Goal: Information Seeking & Learning: Learn about a topic

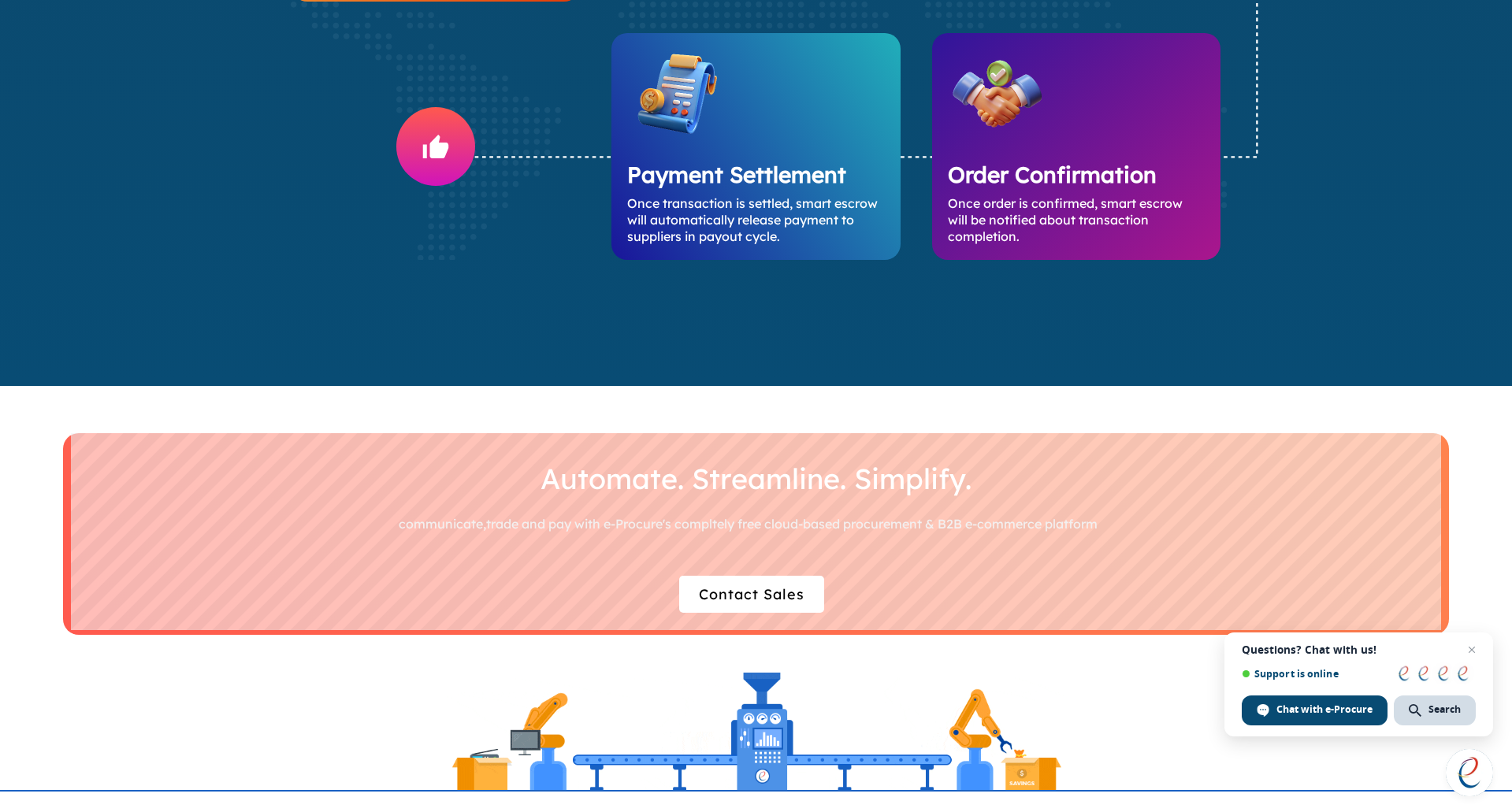
scroll to position [4334, 0]
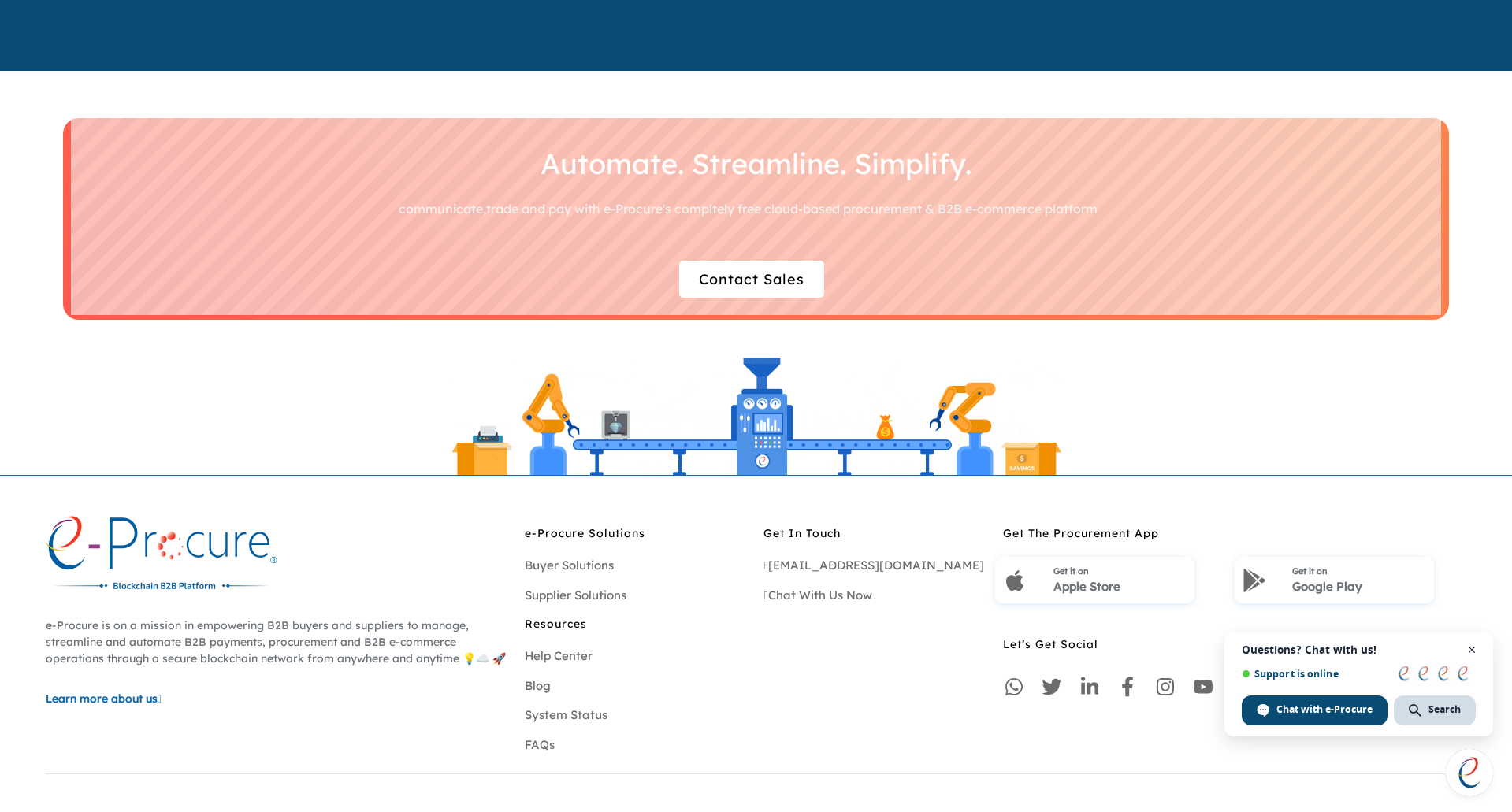
click at [1473, 650] on span "Close chat" at bounding box center [1472, 650] width 20 height 20
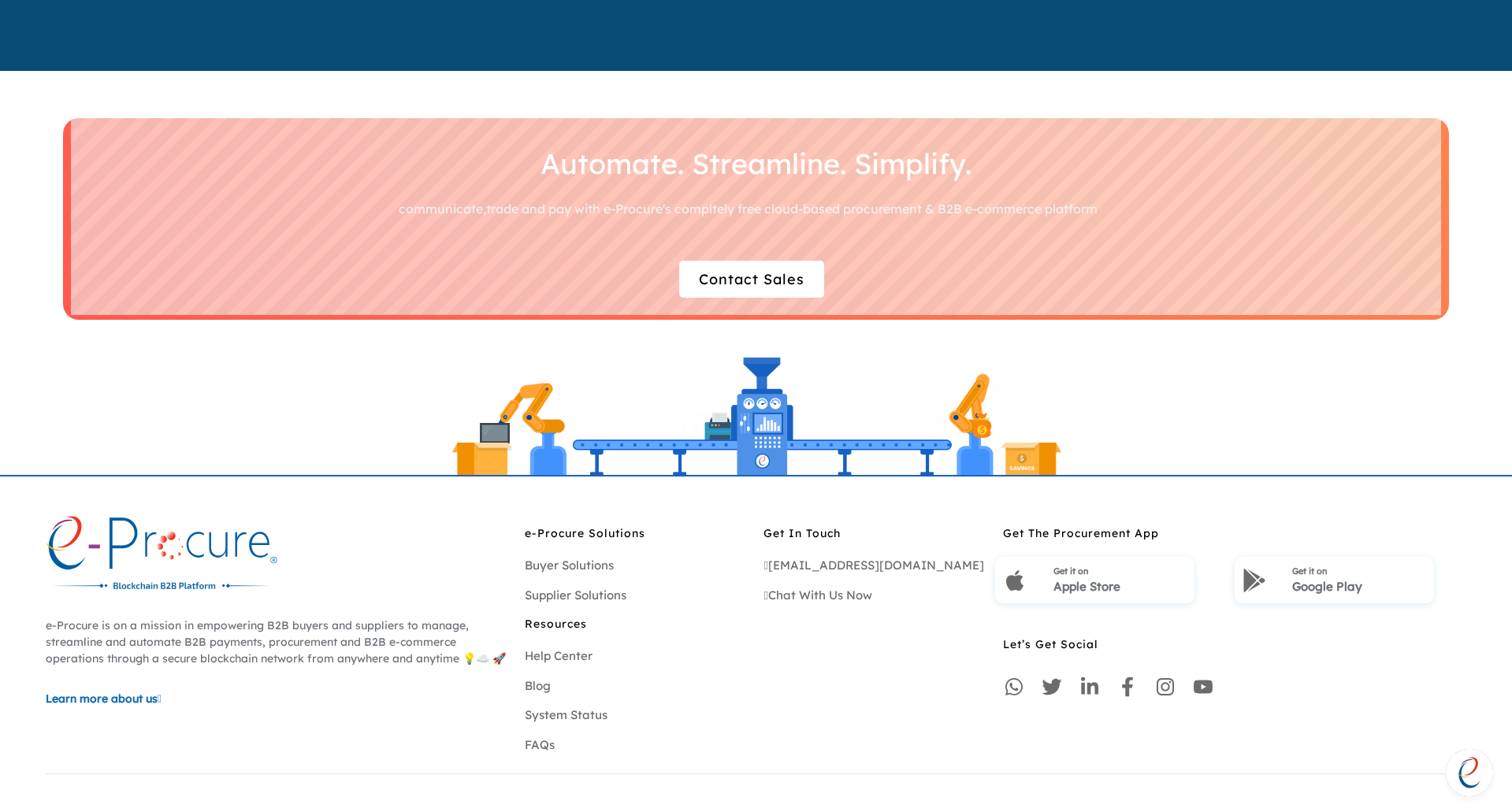
scroll to position [4563, 0]
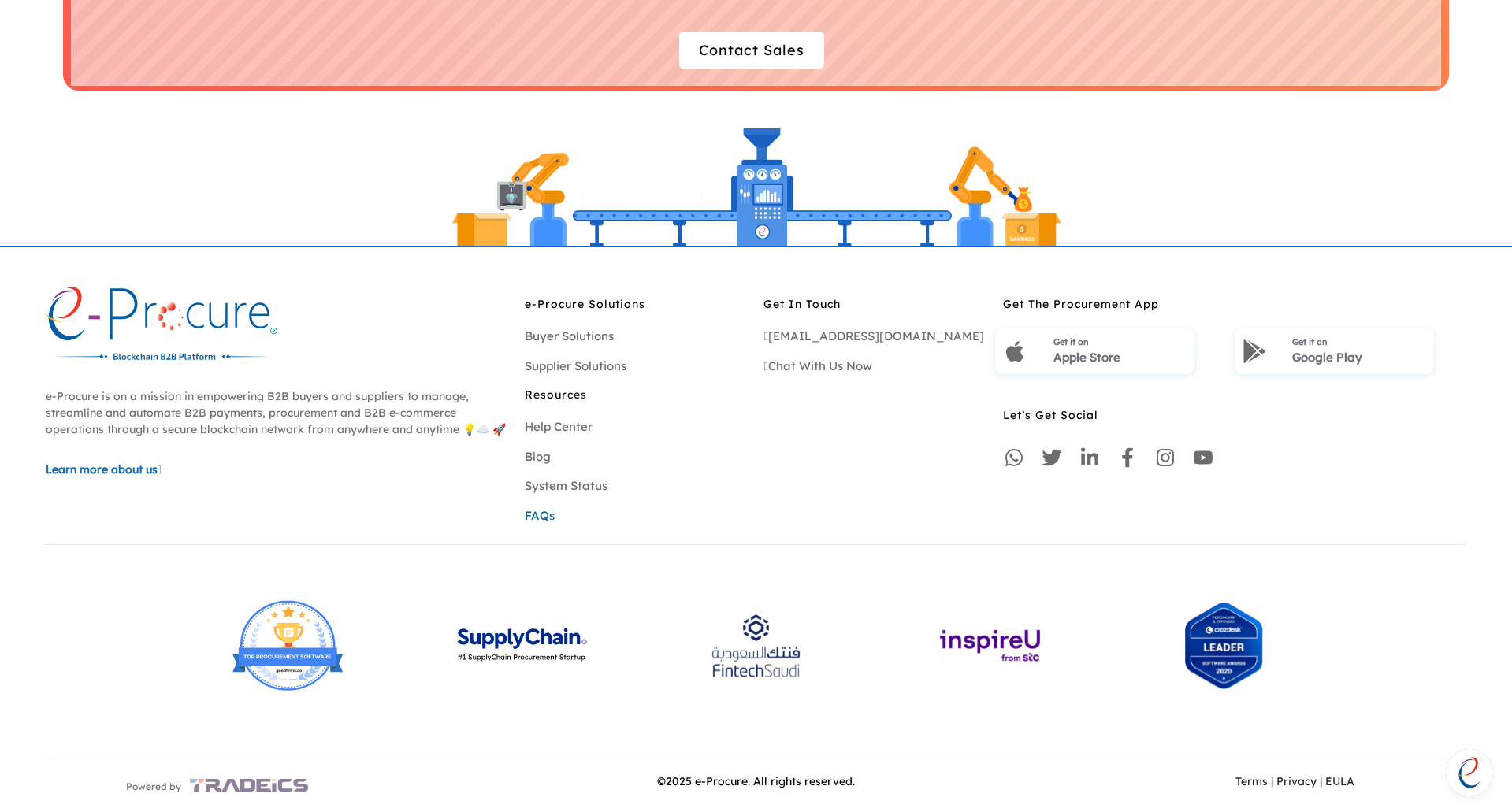
click at [543, 515] on link "FAQs" at bounding box center [540, 516] width 30 height 15
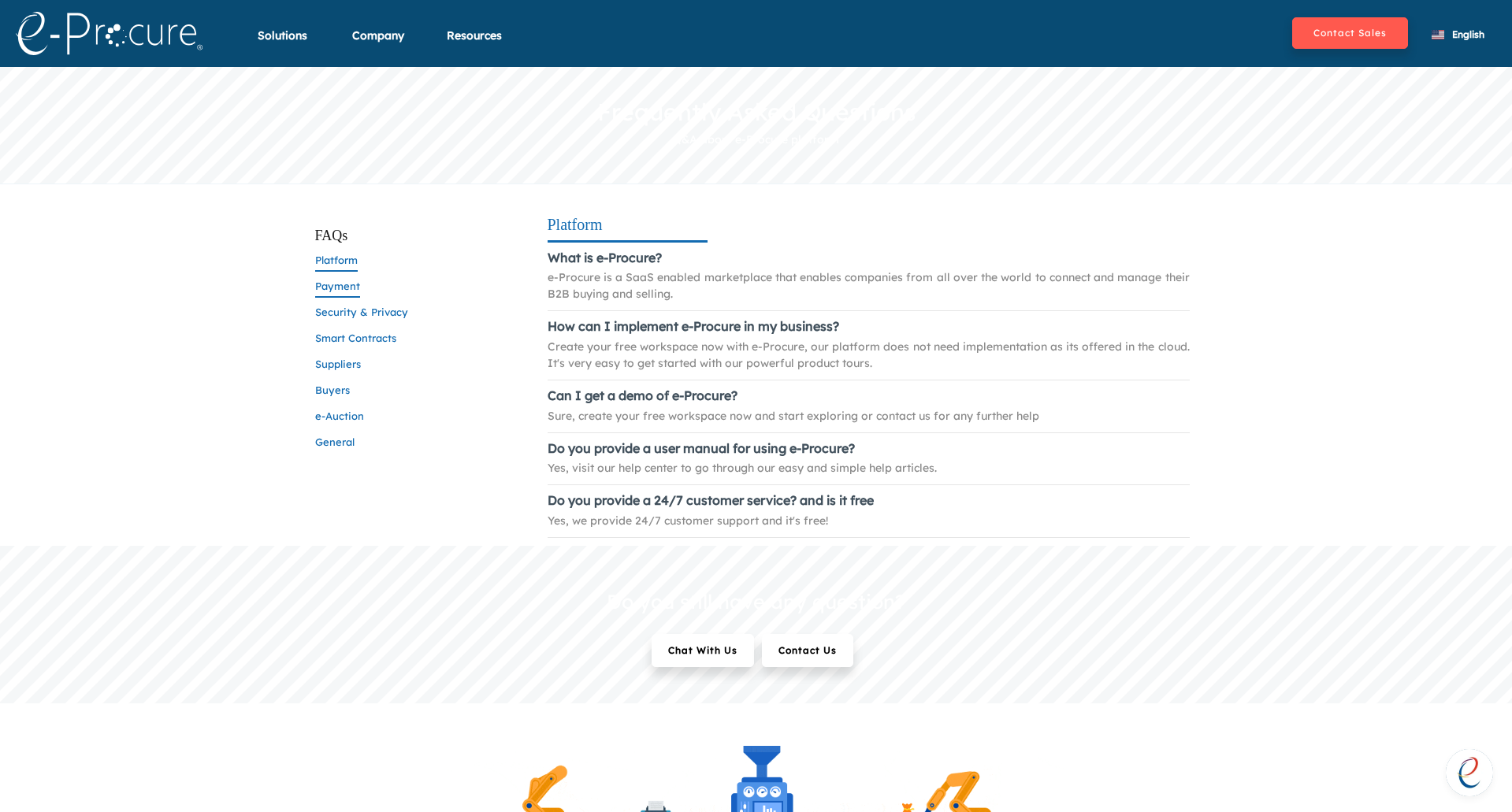
click at [338, 289] on span "Payment" at bounding box center [338, 289] width 45 height 18
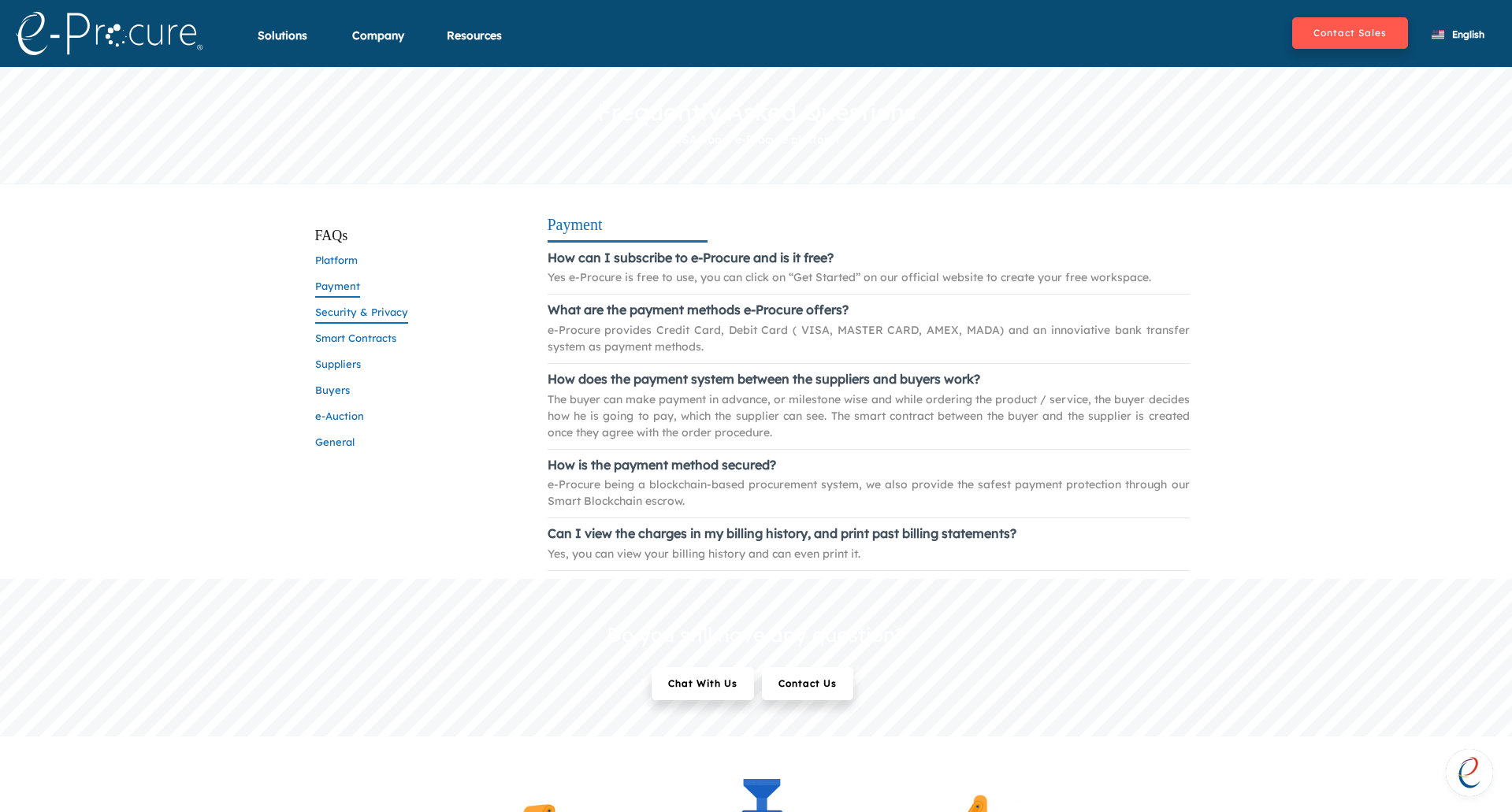
click at [346, 314] on span "Security & Privacy" at bounding box center [362, 315] width 93 height 18
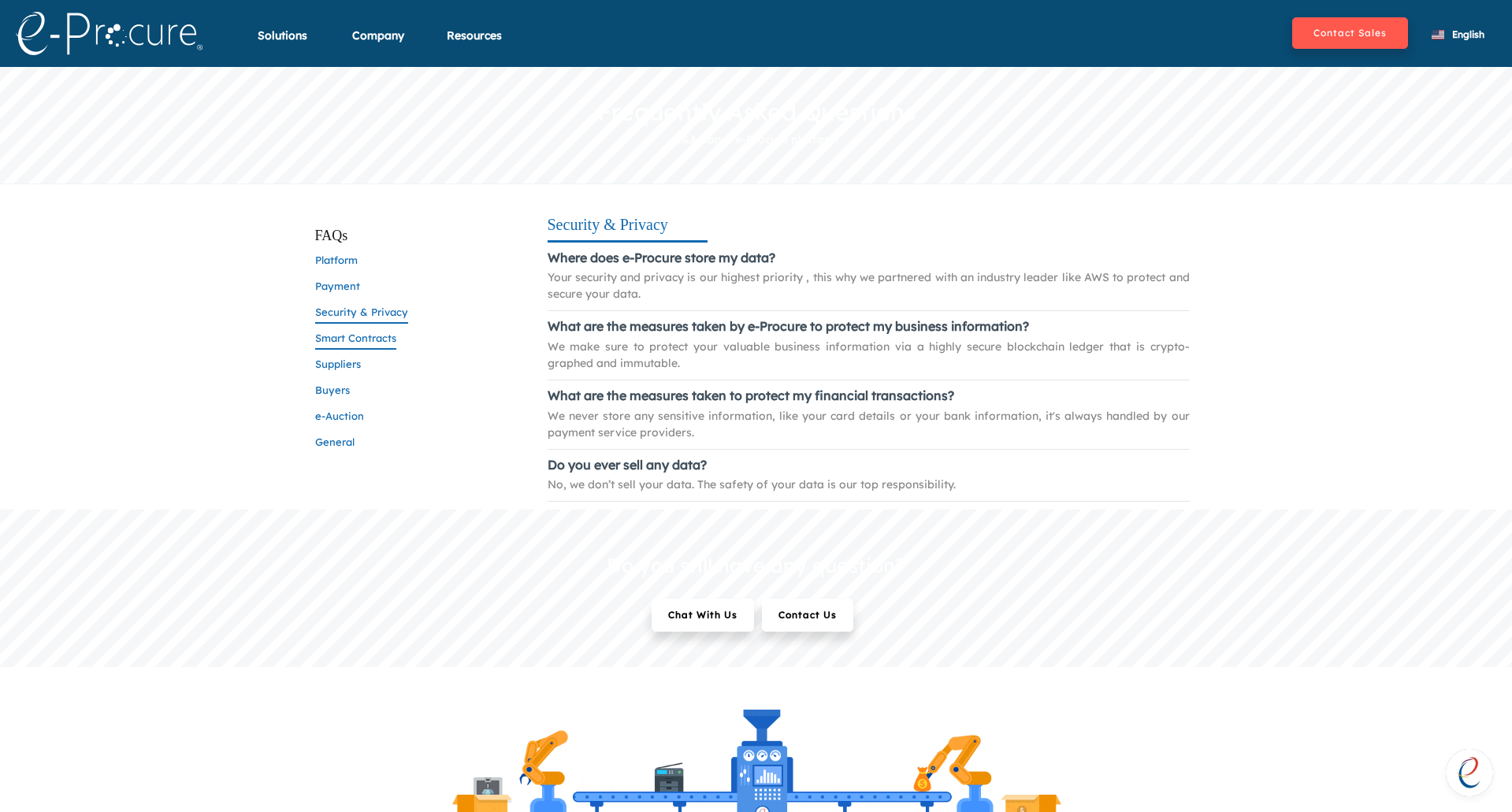
click at [353, 339] on span "Smart Contracts" at bounding box center [356, 341] width 81 height 18
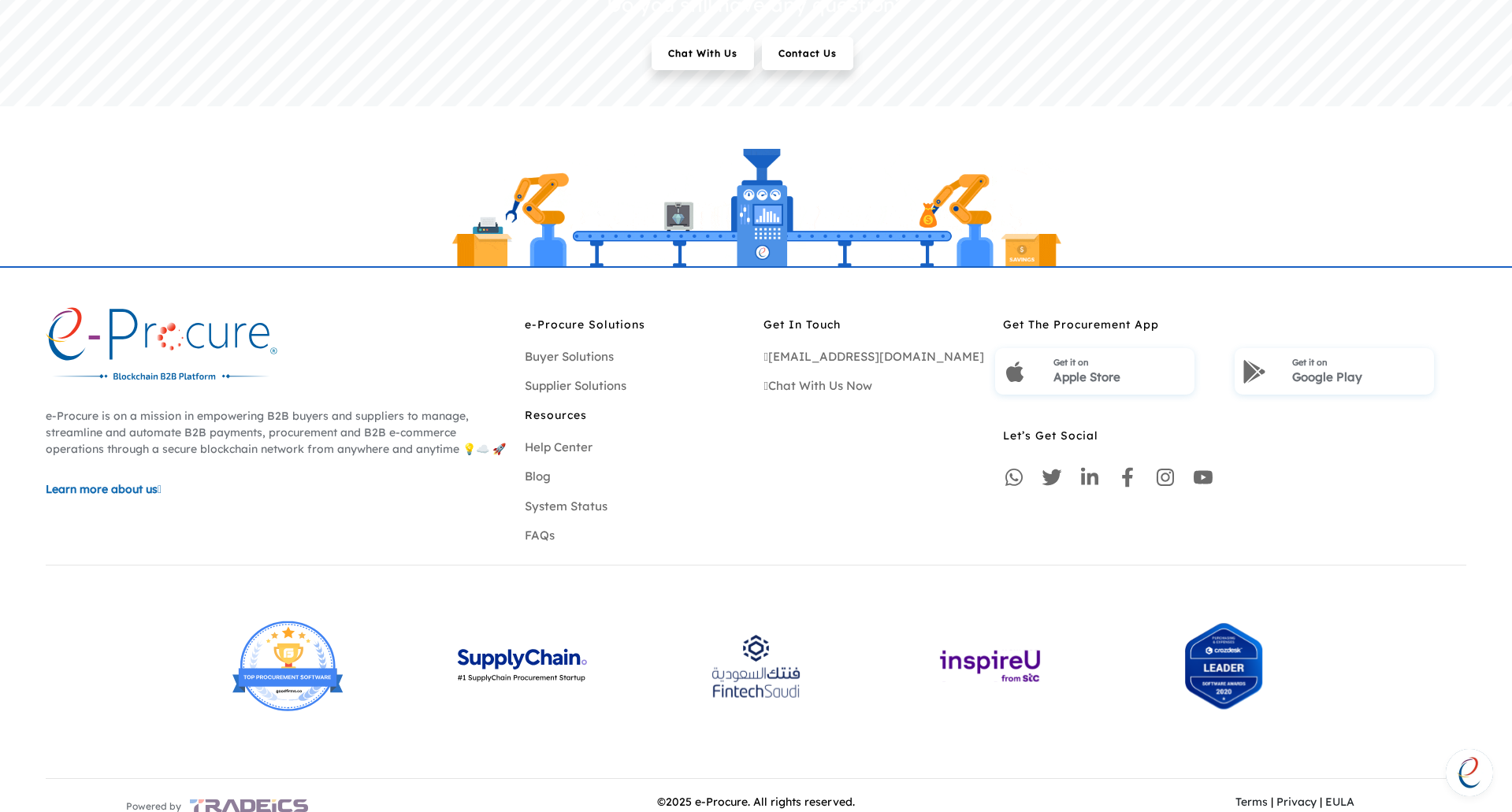
scroll to position [651, 0]
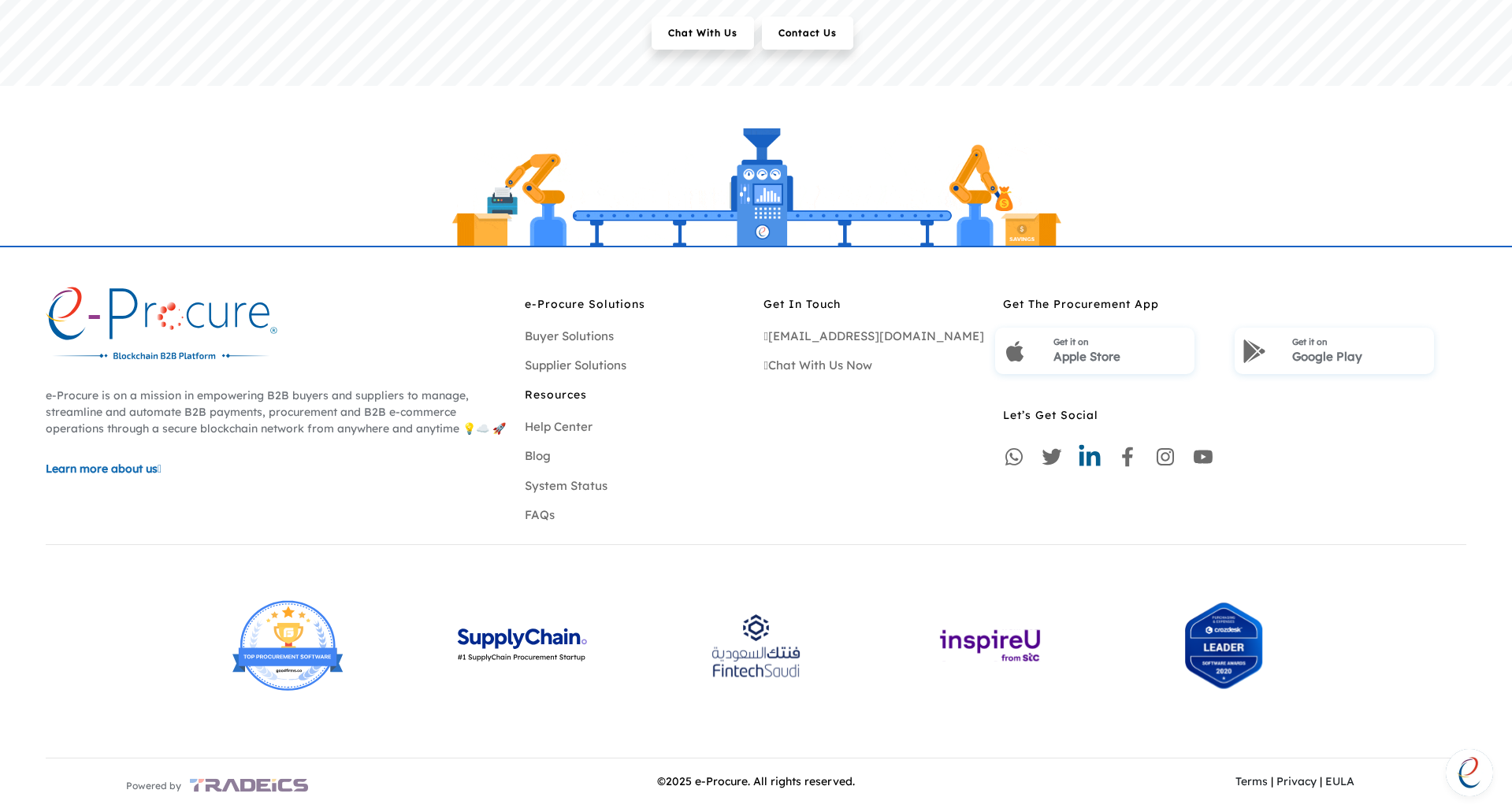
click at [1087, 459] on icon at bounding box center [1090, 456] width 22 height 22
click at [270, 782] on img at bounding box center [249, 785] width 118 height 30
click at [573, 394] on div "Resources" at bounding box center [637, 390] width 224 height 7
click at [540, 518] on link "FAQs" at bounding box center [540, 515] width 30 height 15
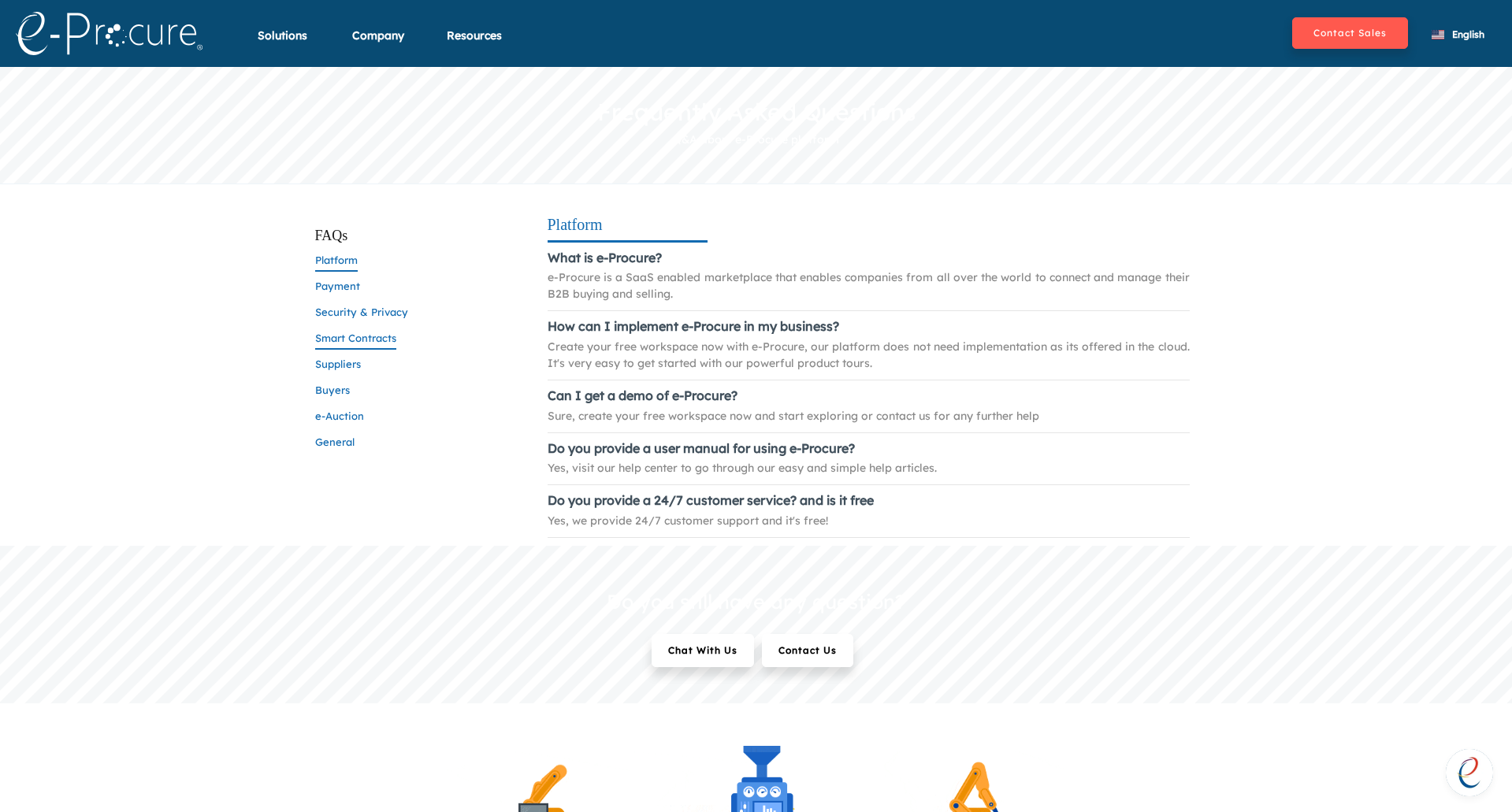
click at [354, 343] on span "Smart Contracts" at bounding box center [356, 341] width 81 height 18
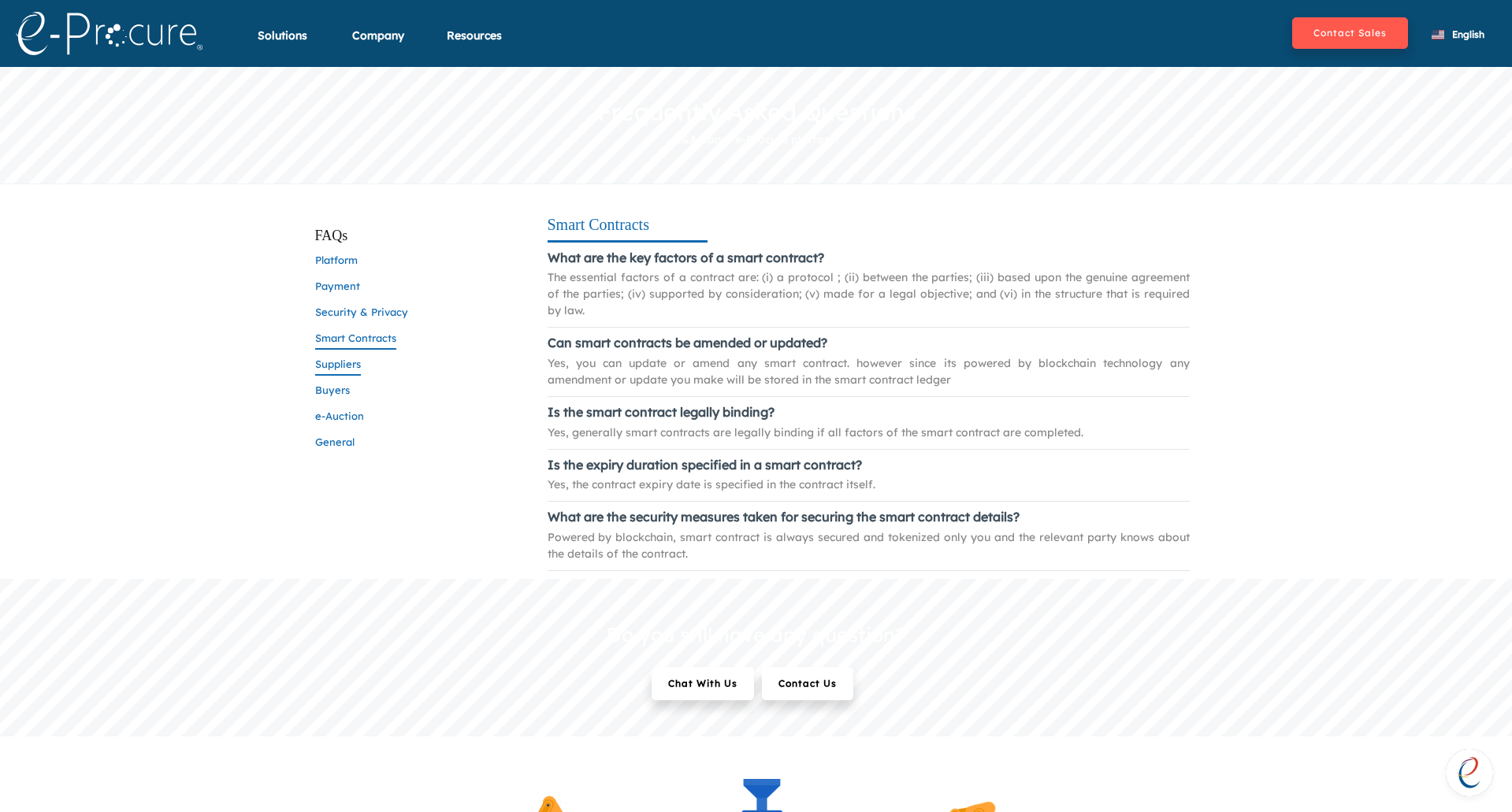
click at [358, 372] on span "Suppliers" at bounding box center [338, 367] width 46 height 18
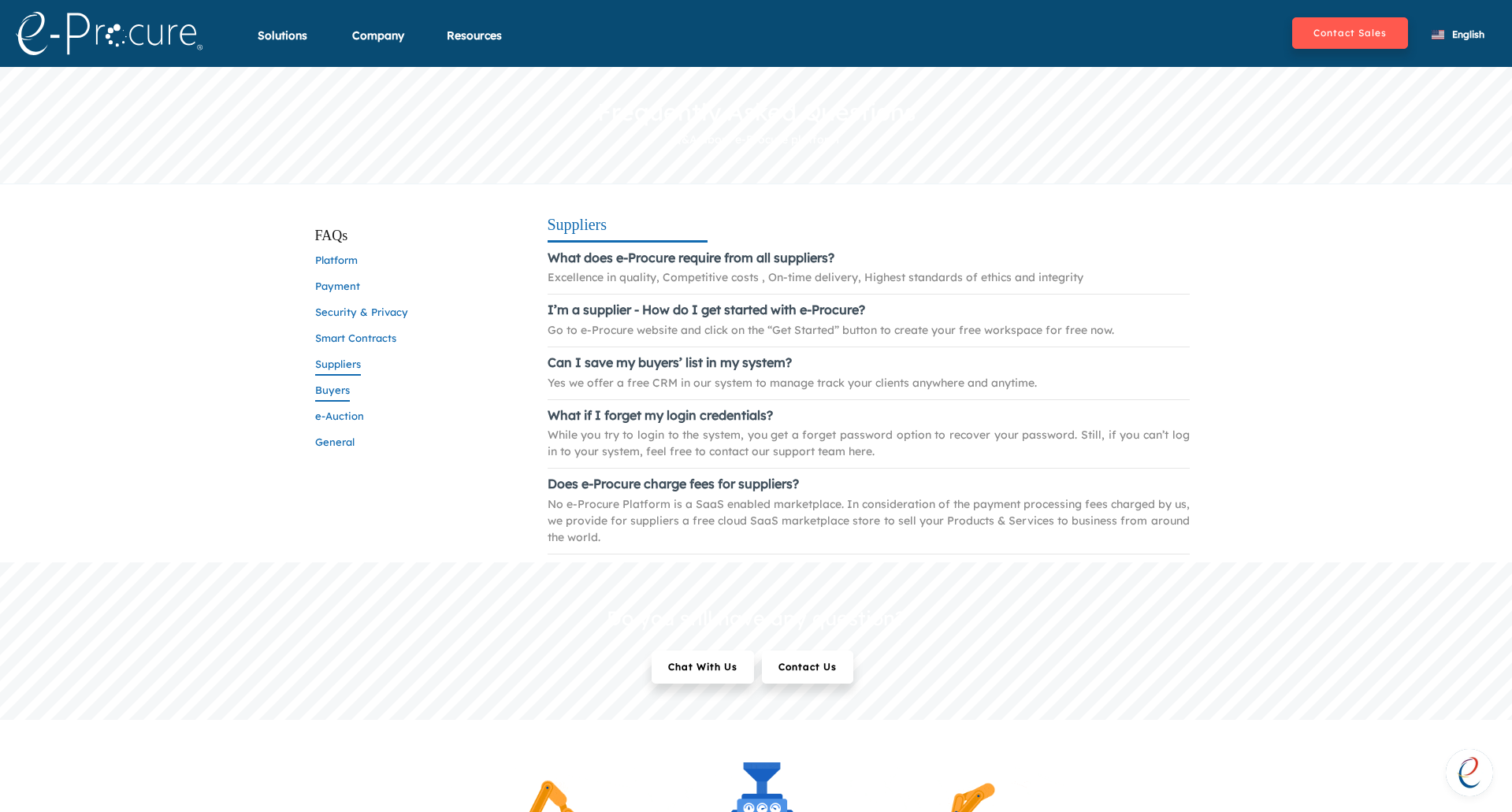
click at [338, 394] on span "Buyers" at bounding box center [333, 393] width 35 height 18
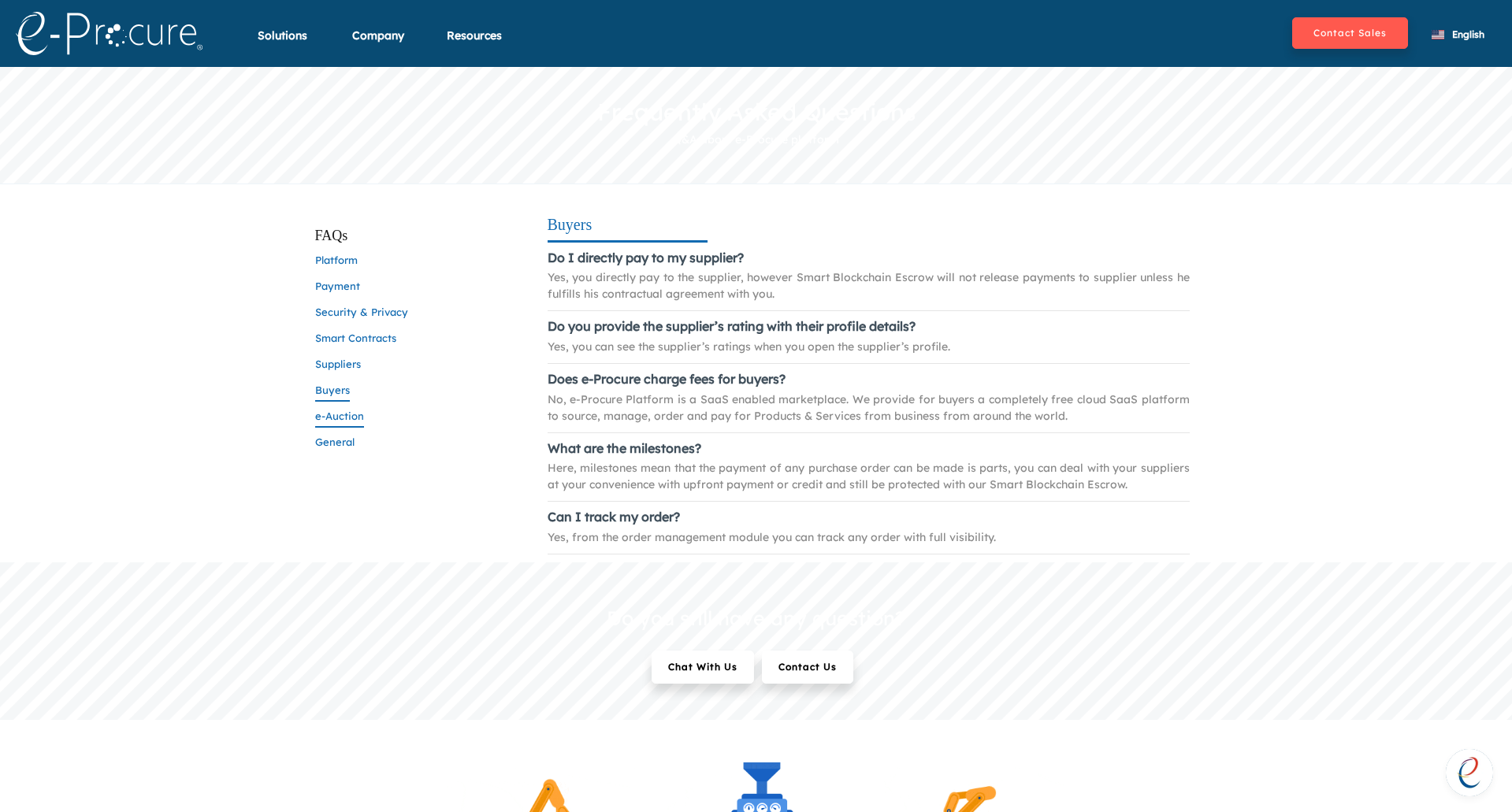
click at [338, 424] on span "e-Auction" at bounding box center [339, 419] width 49 height 18
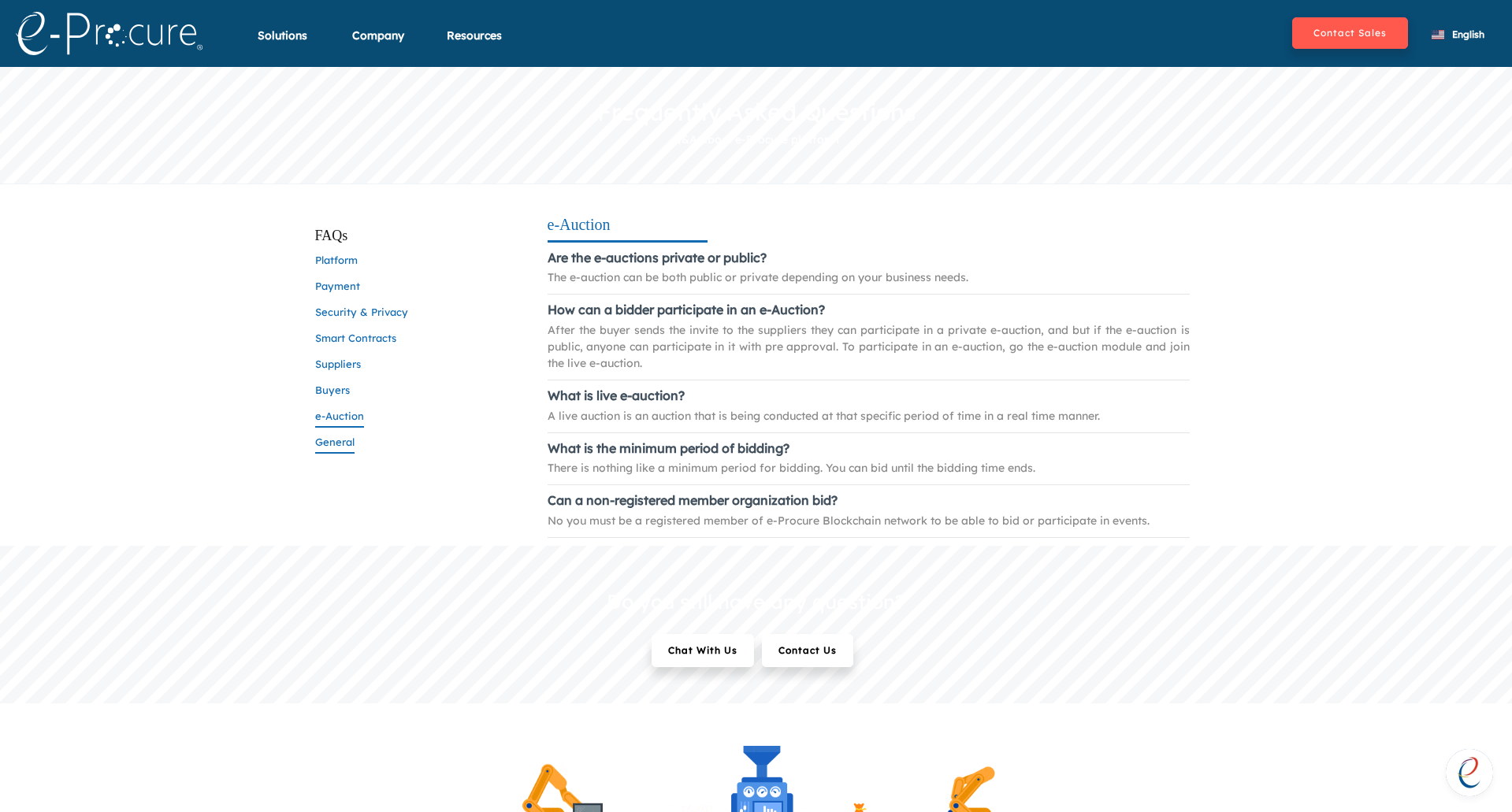
click at [339, 438] on span "General" at bounding box center [334, 445] width 39 height 18
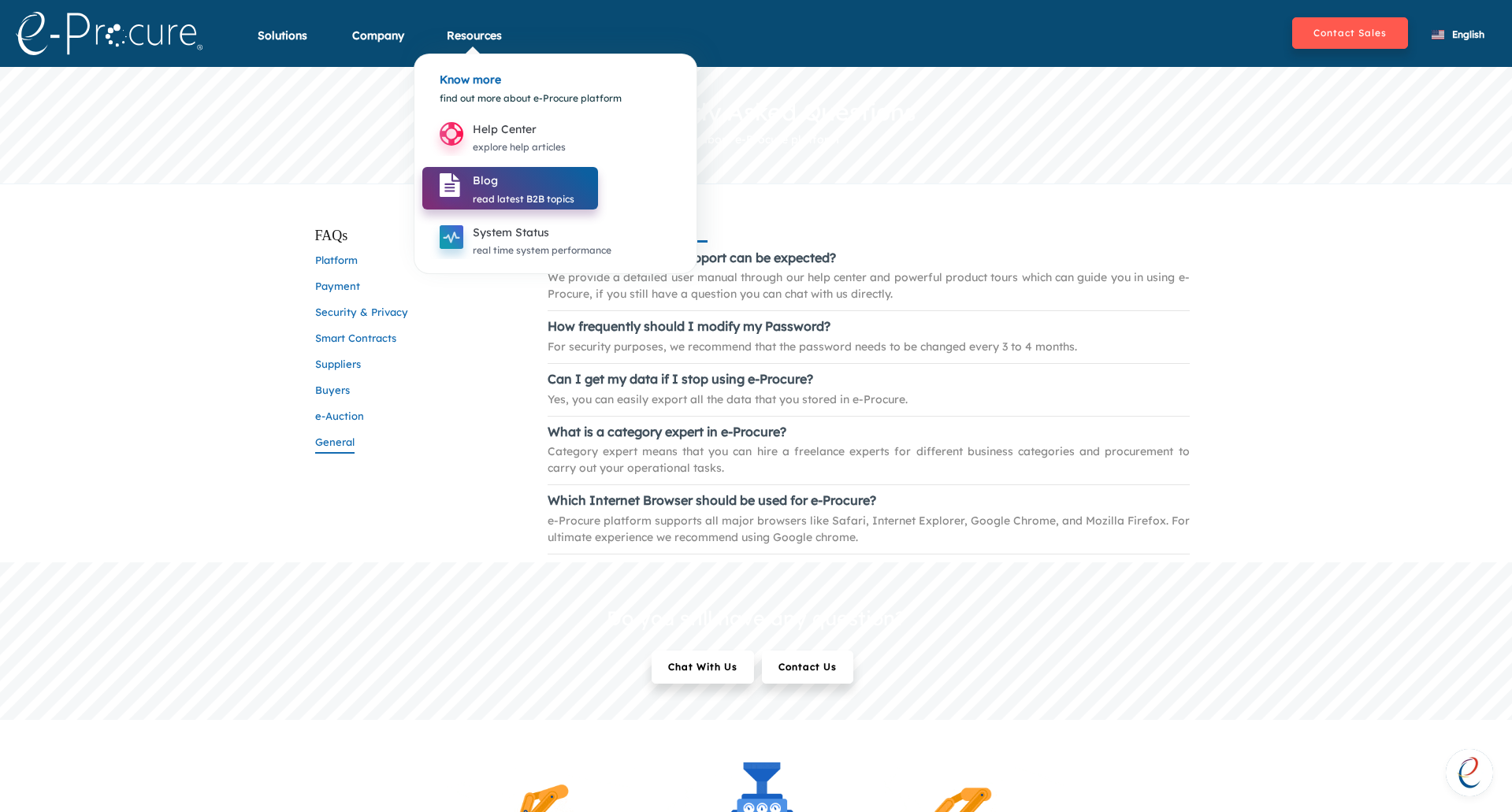
click at [539, 197] on div "read latest B2B topics" at bounding box center [523, 199] width 102 height 17
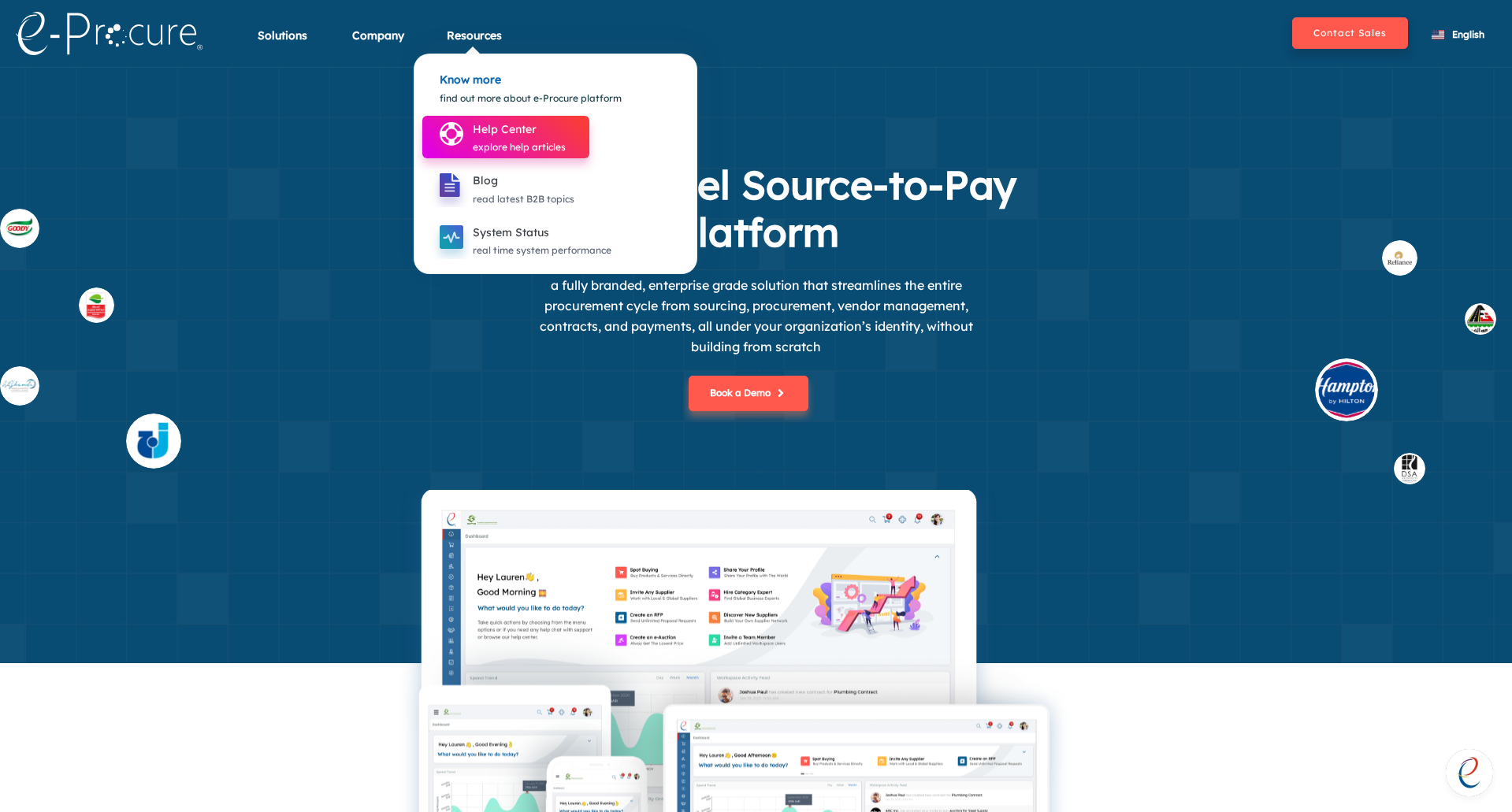
click at [523, 139] on div "explore help articles" at bounding box center [519, 147] width 93 height 17
